Goal: Task Accomplishment & Management: Use online tool/utility

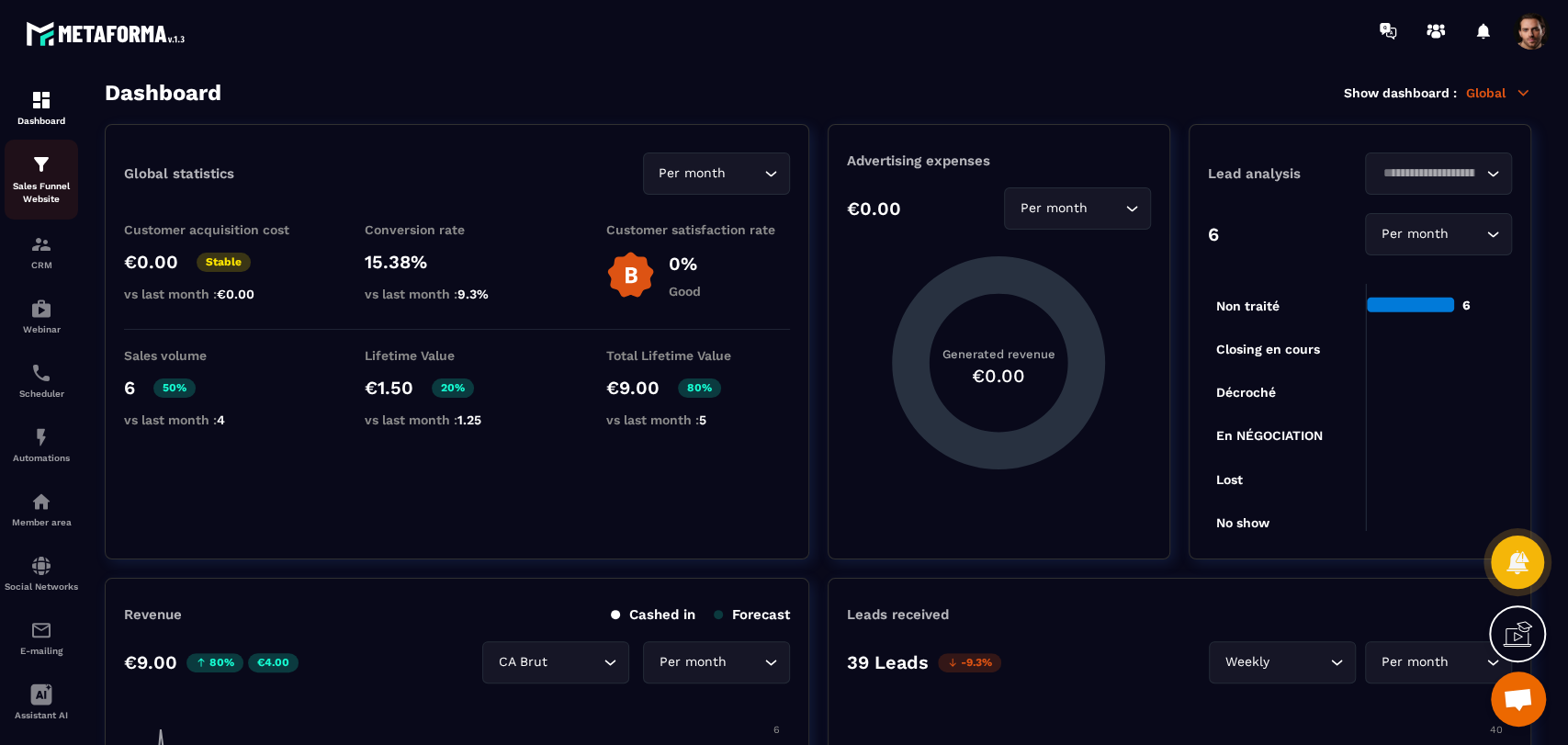
click at [49, 178] on div "Sales Funnel Website" at bounding box center [41, 179] width 73 height 52
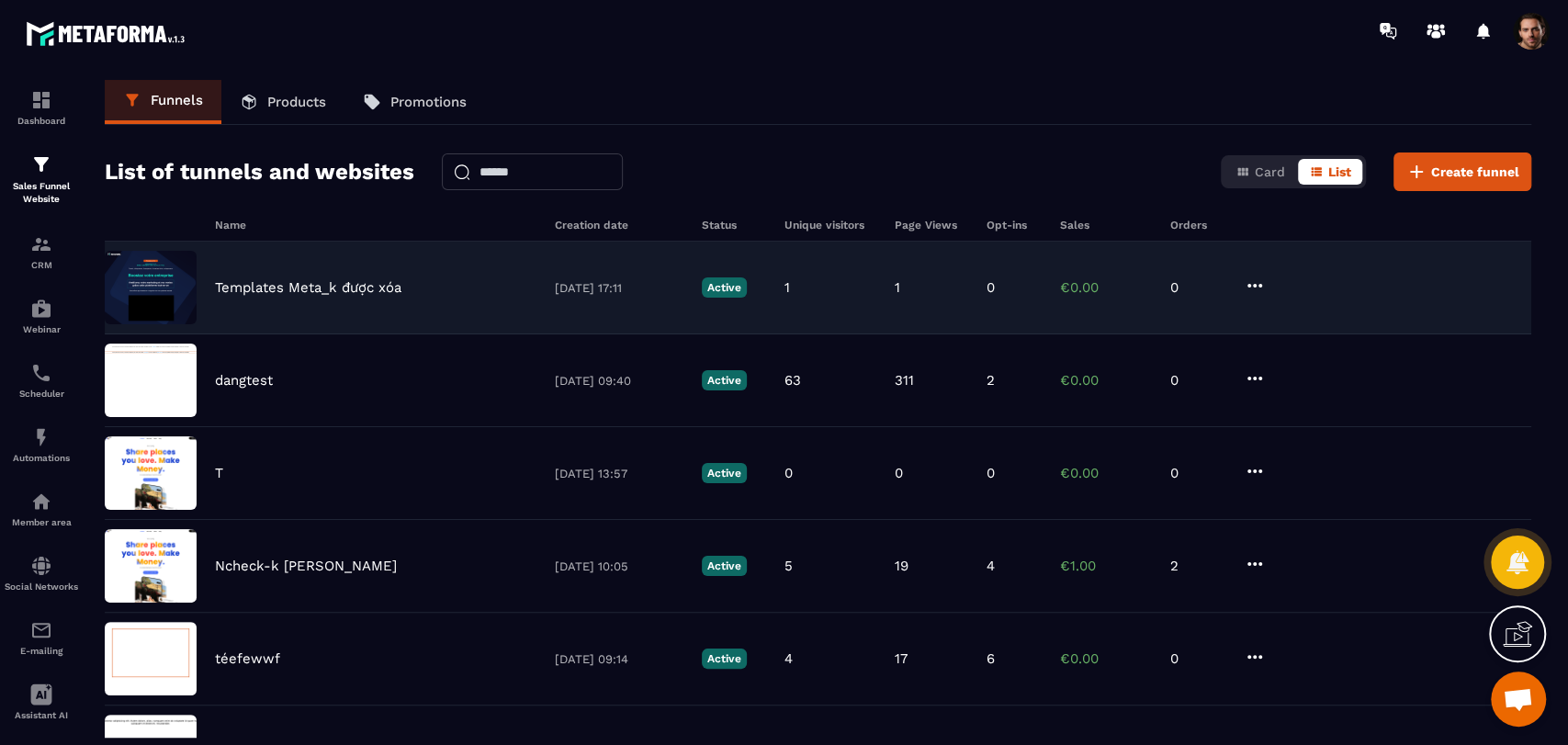
click at [1253, 288] on icon at bounding box center [1254, 285] width 22 height 22
click at [1280, 323] on button "Edit" at bounding box center [1308, 323] width 114 height 33
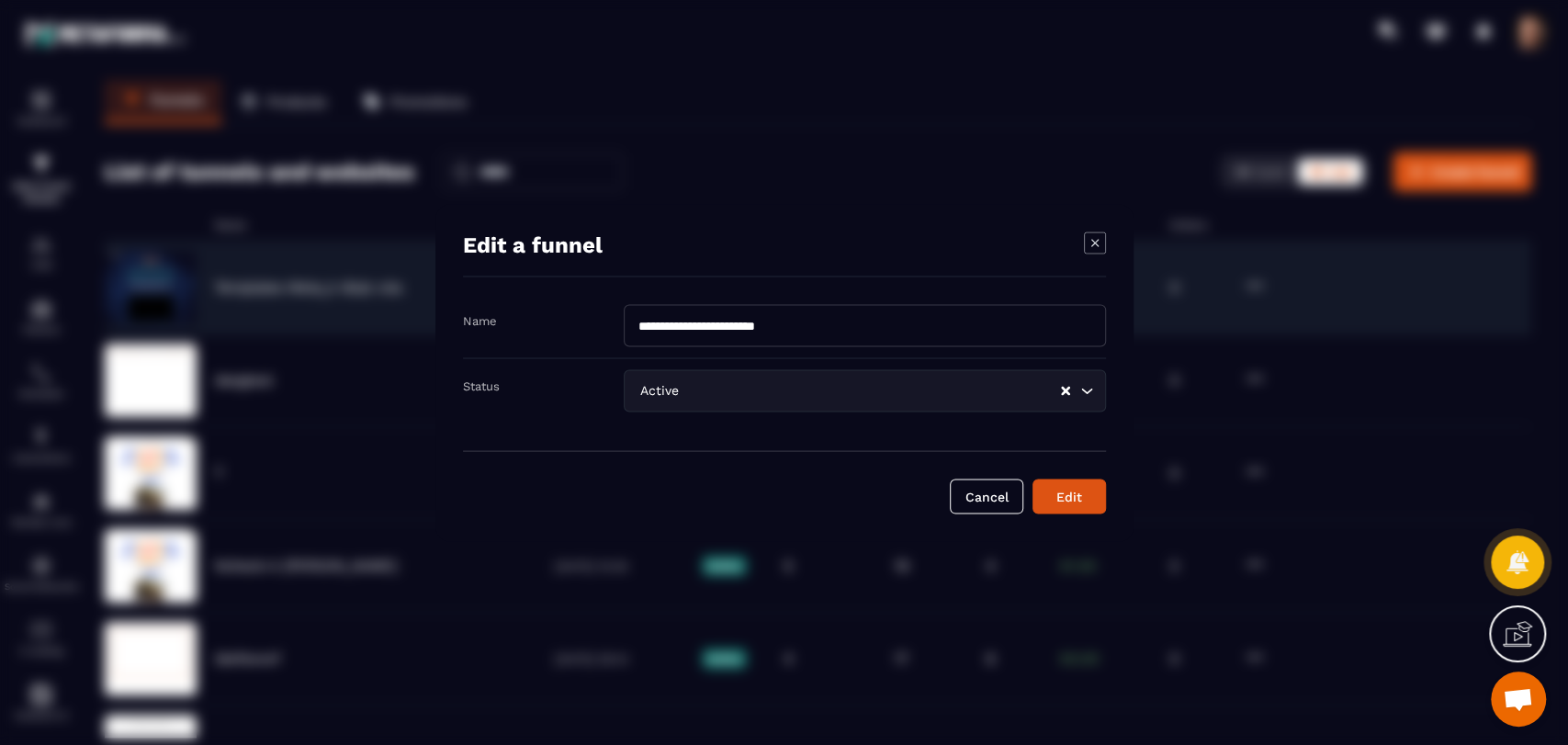
drag, startPoint x: 1095, startPoint y: 243, endPoint x: 1104, endPoint y: 242, distance: 9.1
click at [1094, 242] on icon "Modal window" at bounding box center [1094, 243] width 8 height 8
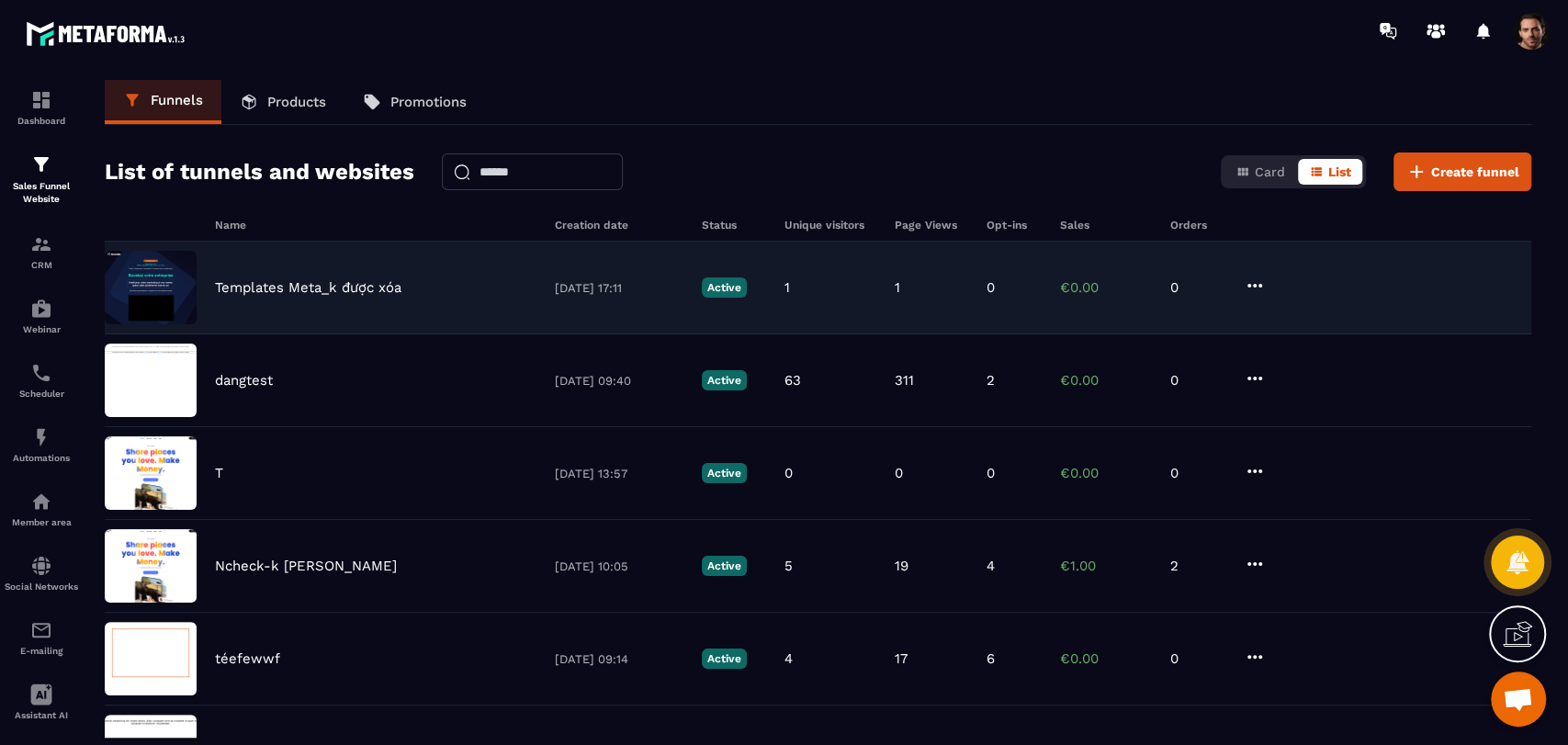
click at [1050, 278] on div "Templates Meta_k được xóa 08/10/2025 17:11 Active 1 1 0 €0.00 0" at bounding box center [818, 288] width 1426 height 93
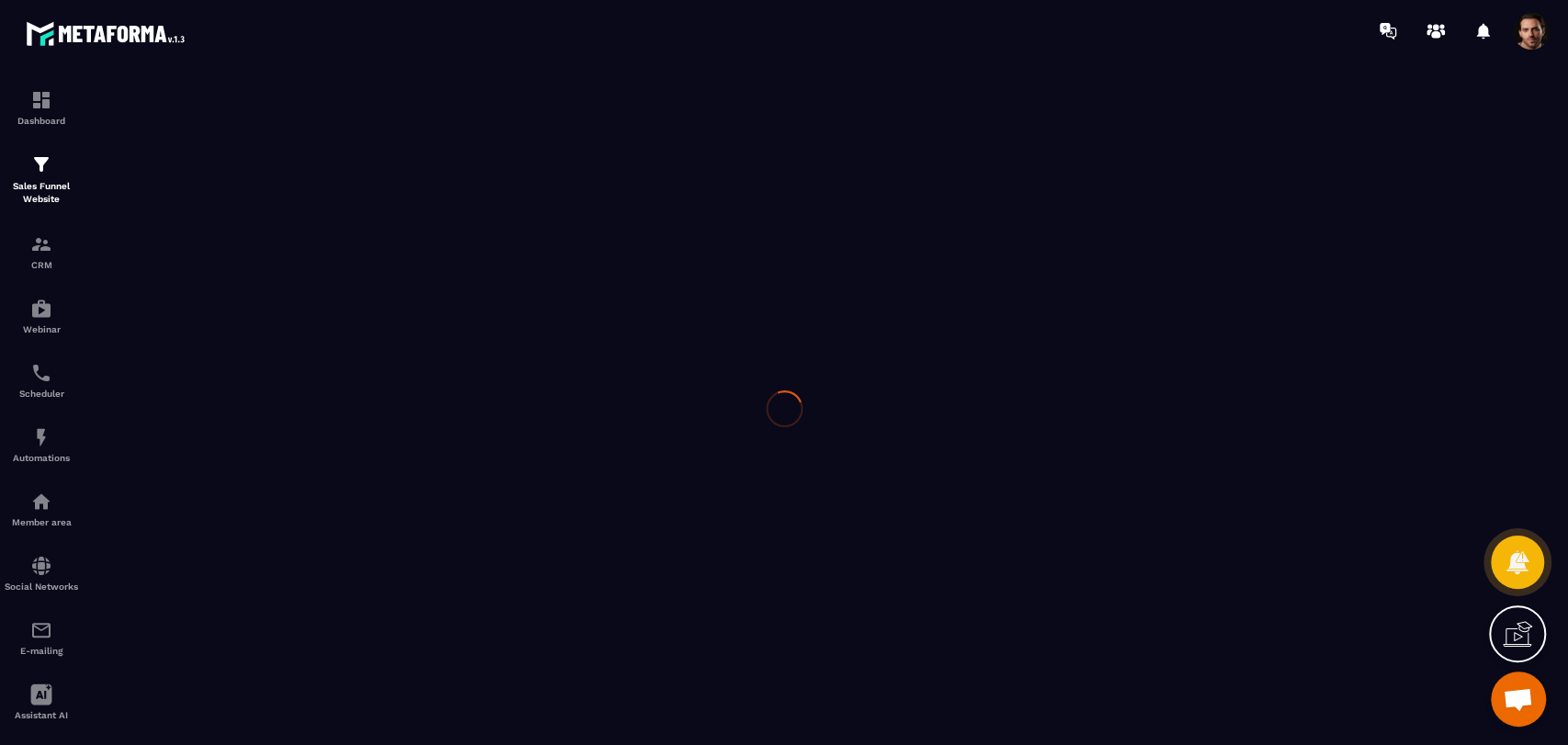
click at [986, 283] on div at bounding box center [784, 409] width 1568 height 694
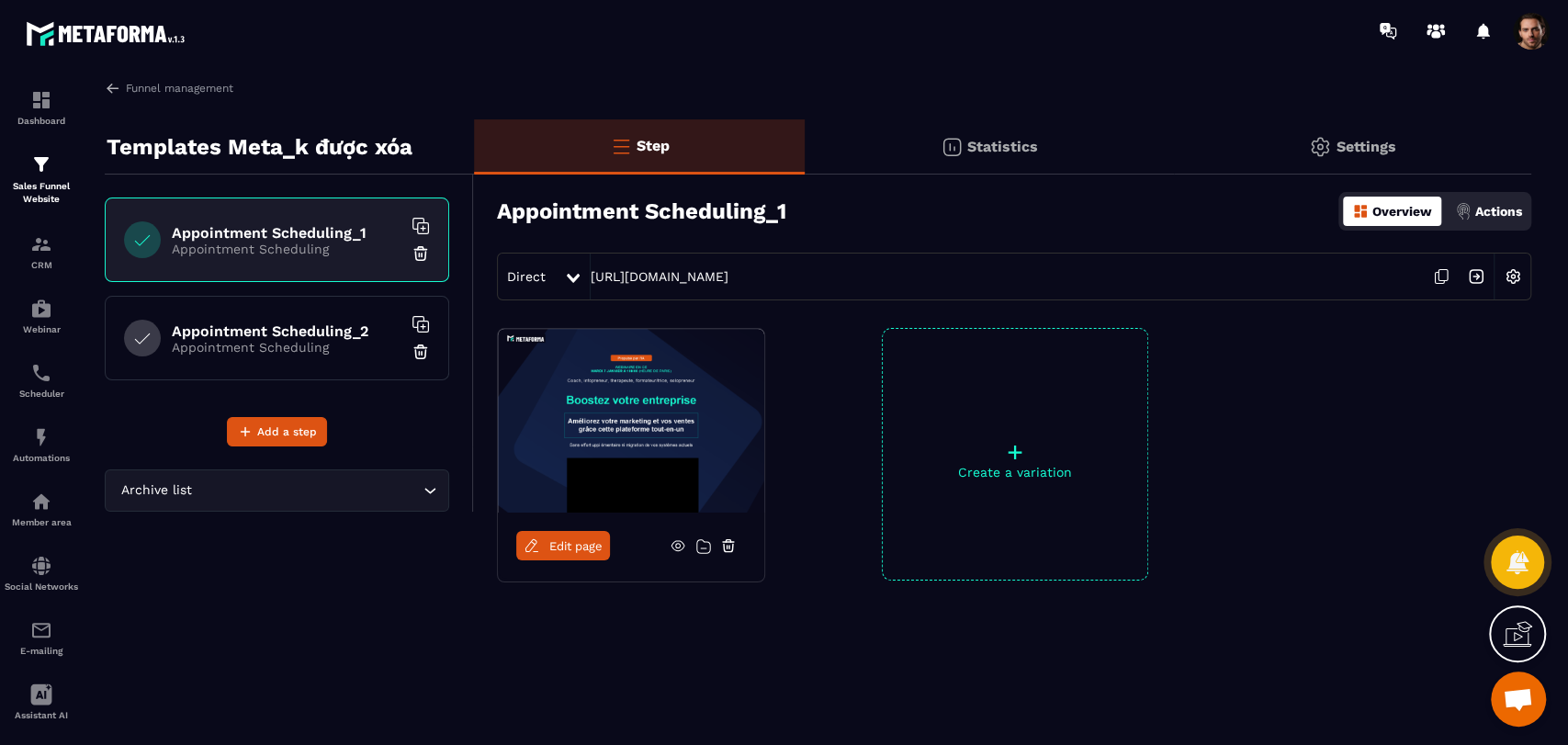
click at [220, 355] on div "Appointment Scheduling_2 Appointment Scheduling" at bounding box center [277, 338] width 344 height 85
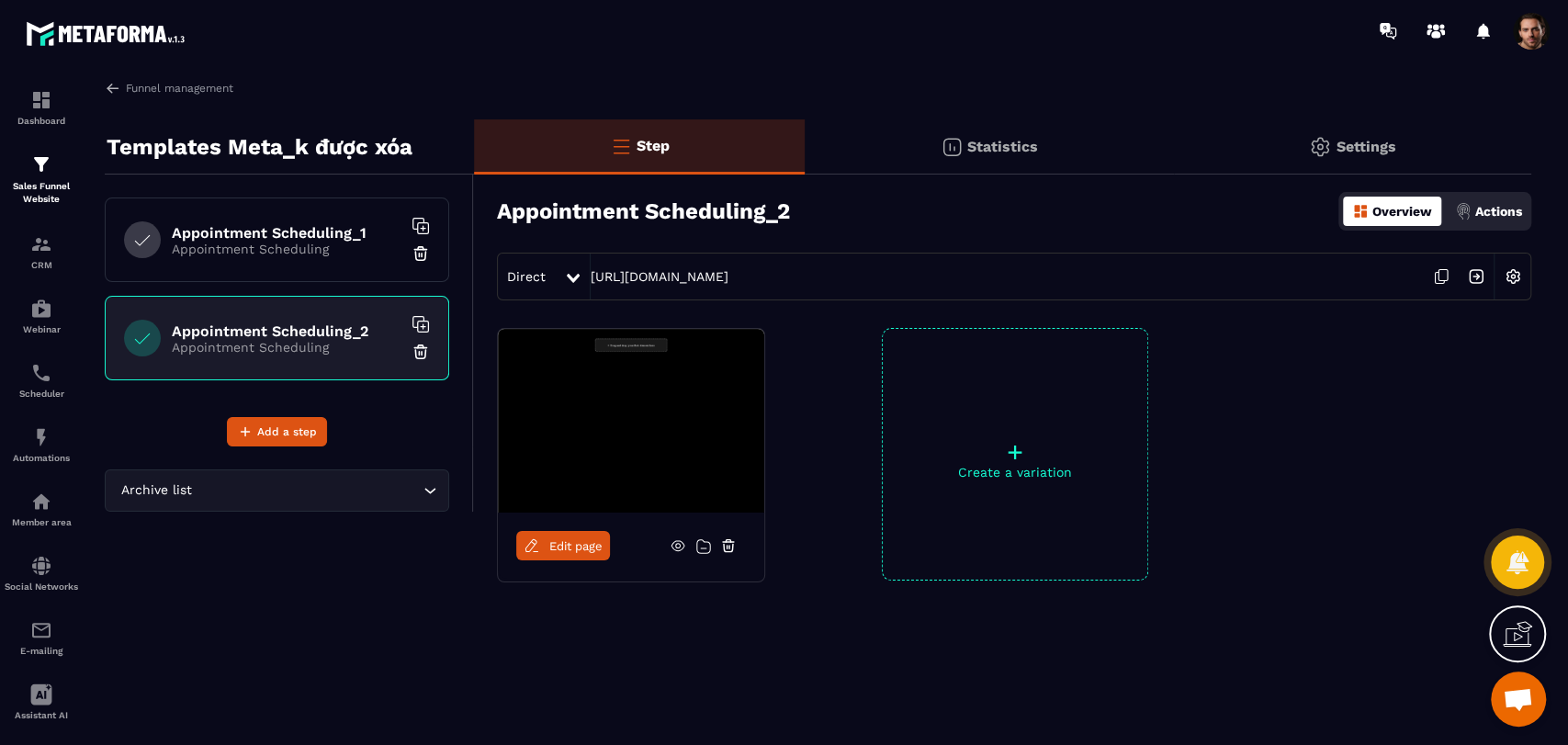
click at [280, 227] on h6 "Appointment Scheduling_1" at bounding box center [286, 233] width 229 height 17
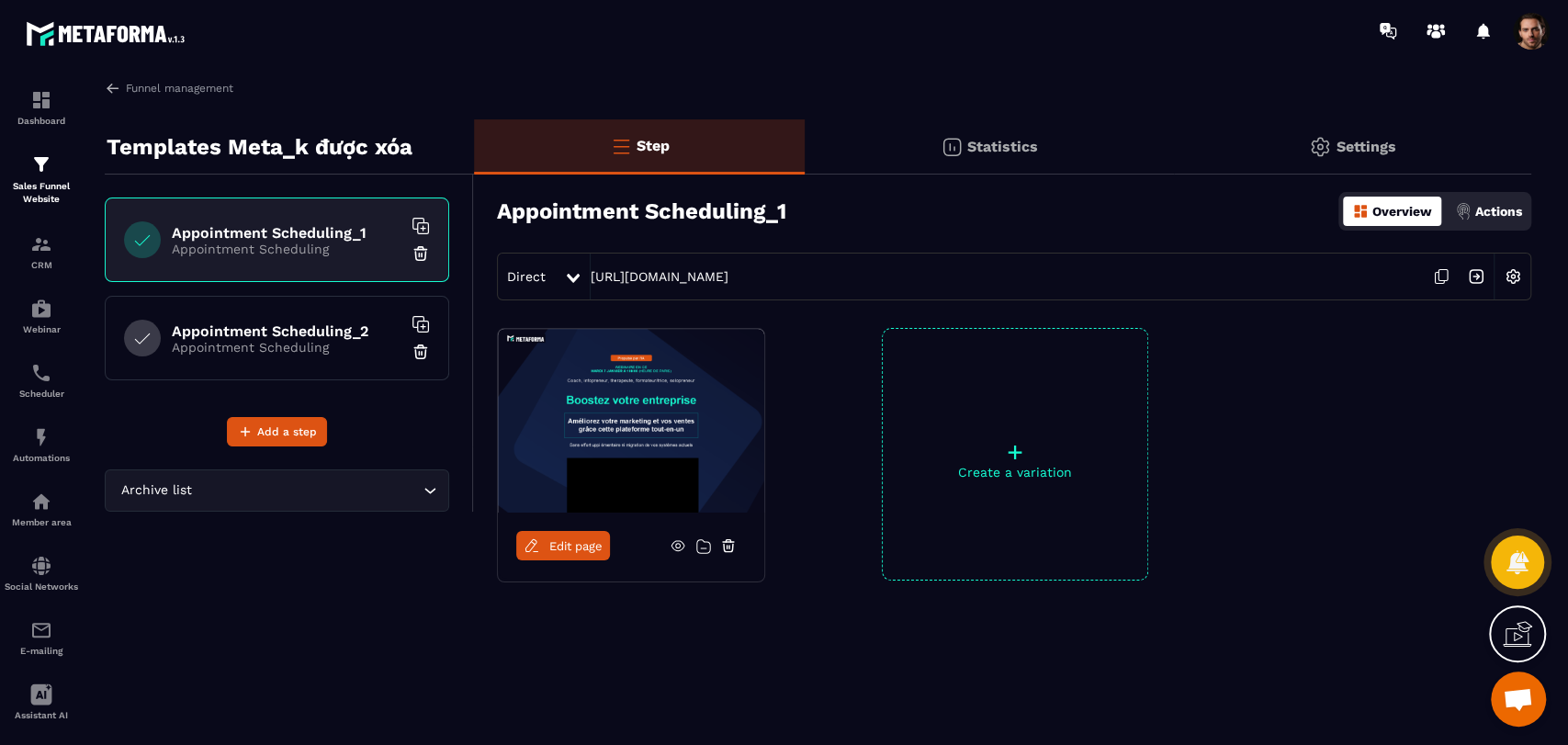
click at [552, 544] on span "Edit page" at bounding box center [575, 545] width 53 height 13
